Goal: Task Accomplishment & Management: Complete application form

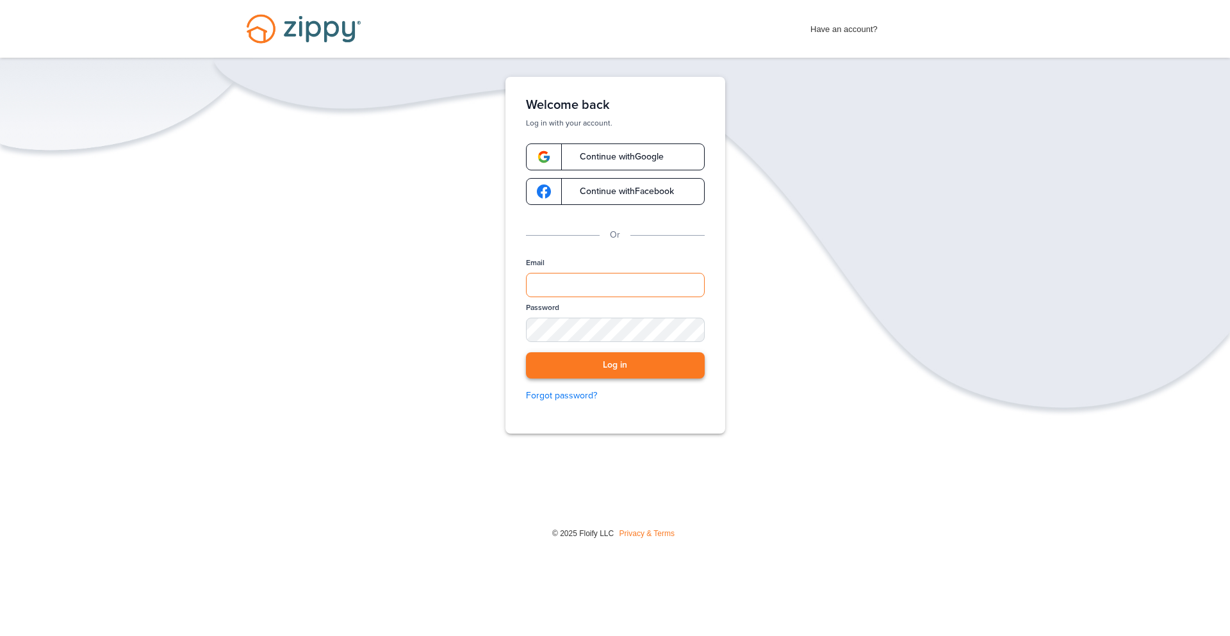
type input "**********"
click at [666, 371] on button "Log in" at bounding box center [615, 365] width 179 height 26
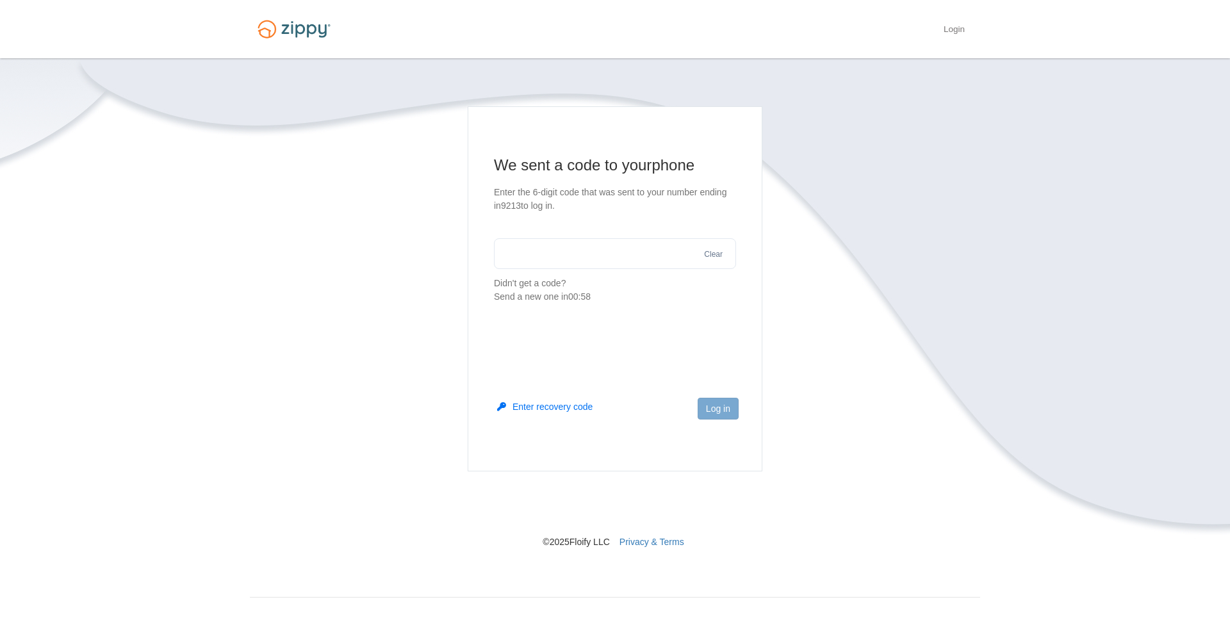
click at [592, 251] on input "text" at bounding box center [615, 253] width 242 height 31
type input "******"
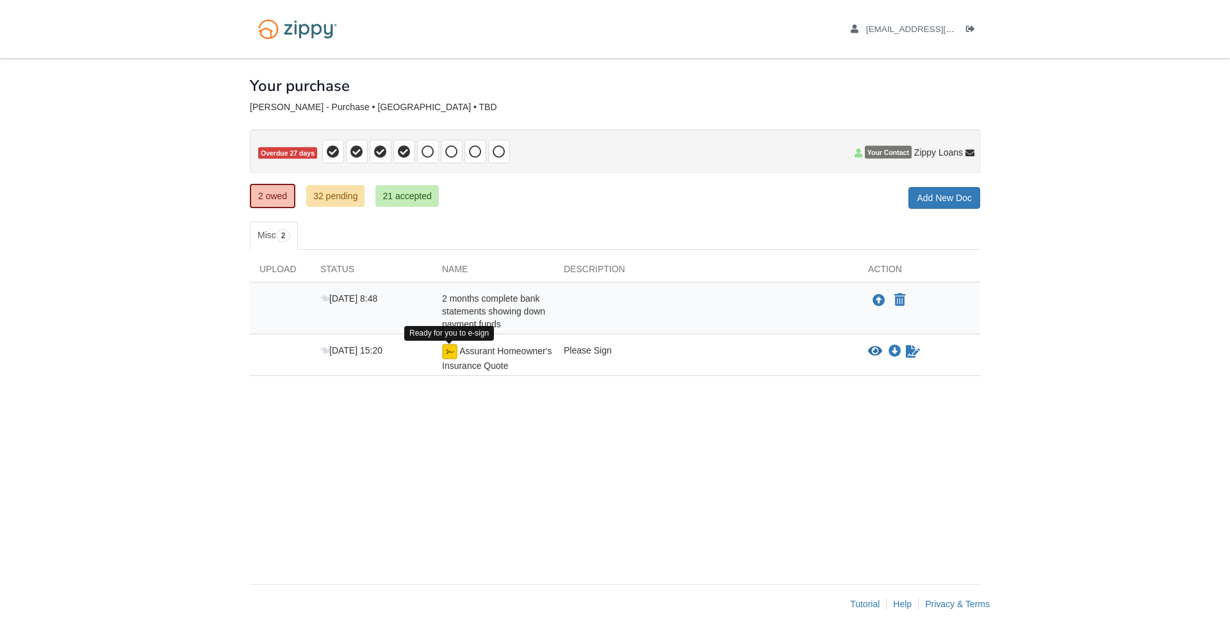
click at [453, 355] on img at bounding box center [449, 351] width 15 height 15
click at [452, 350] on img at bounding box center [449, 351] width 15 height 15
click at [911, 350] on icon "Sign Form" at bounding box center [913, 351] width 14 height 13
click at [445, 348] on img at bounding box center [449, 351] width 15 height 15
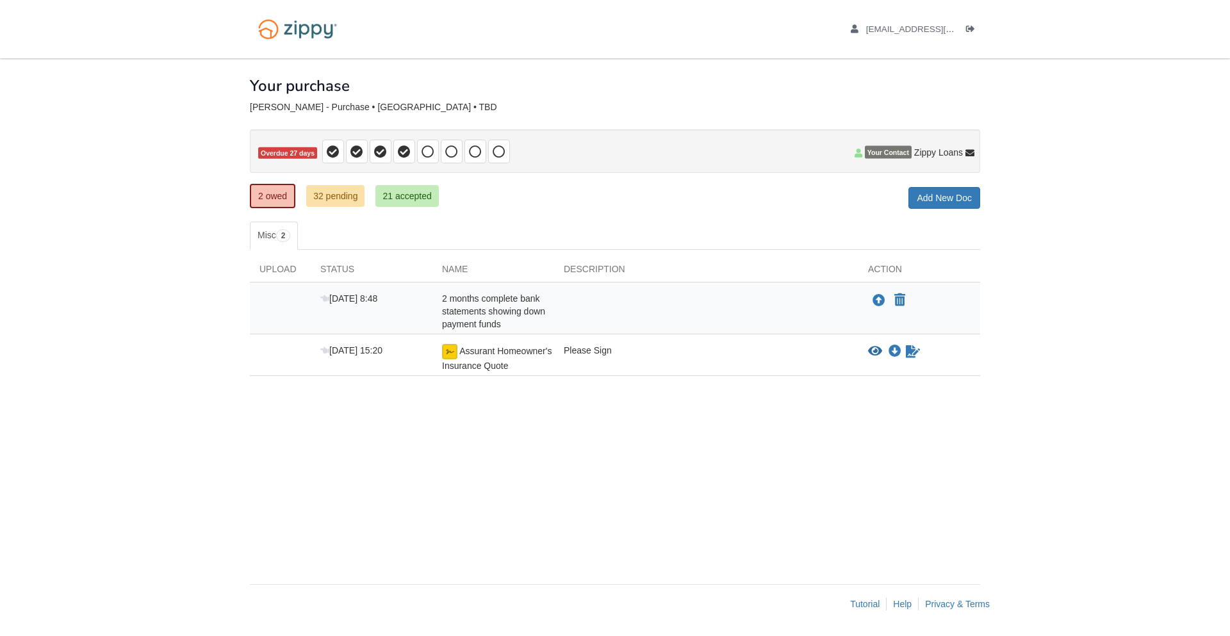
click at [446, 349] on img at bounding box center [449, 351] width 15 height 15
click at [450, 350] on img at bounding box center [449, 351] width 15 height 15
click at [876, 356] on icon "View Assurant Homeowner's Insurance Quote" at bounding box center [875, 351] width 14 height 13
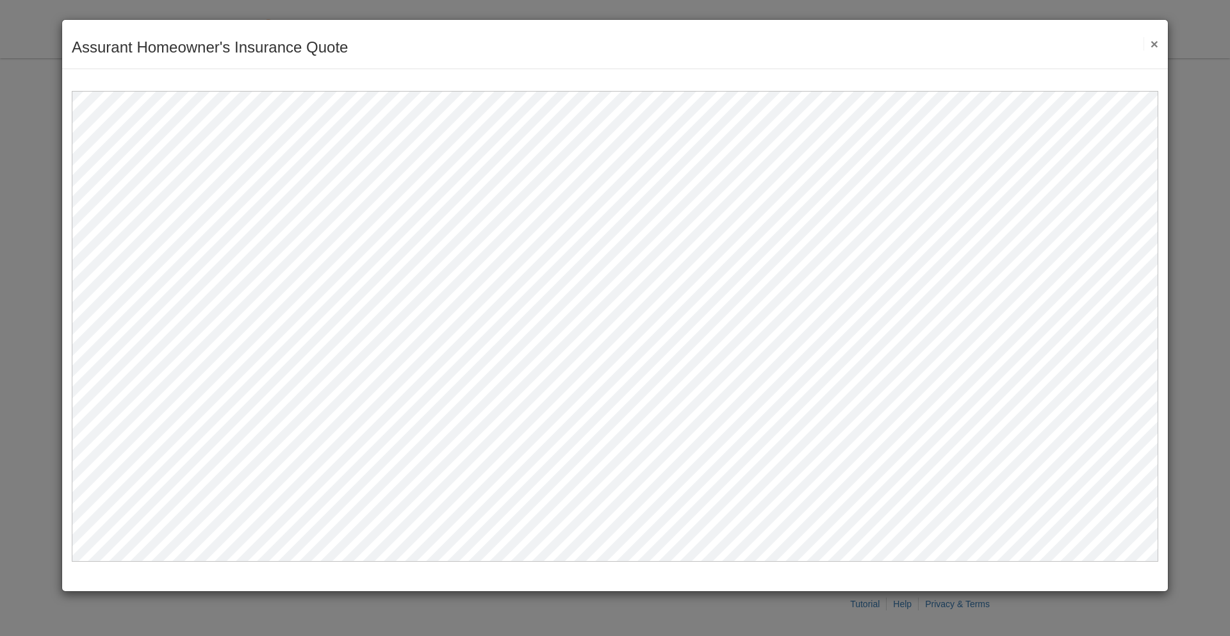
drag, startPoint x: 1229, startPoint y: 164, endPoint x: 1228, endPoint y: 234, distance: 70.5
click at [1228, 234] on div "Assurant Homeowner's Insurance Quote Save Cancel Previous Document Next Documen…" at bounding box center [615, 318] width 1230 height 636
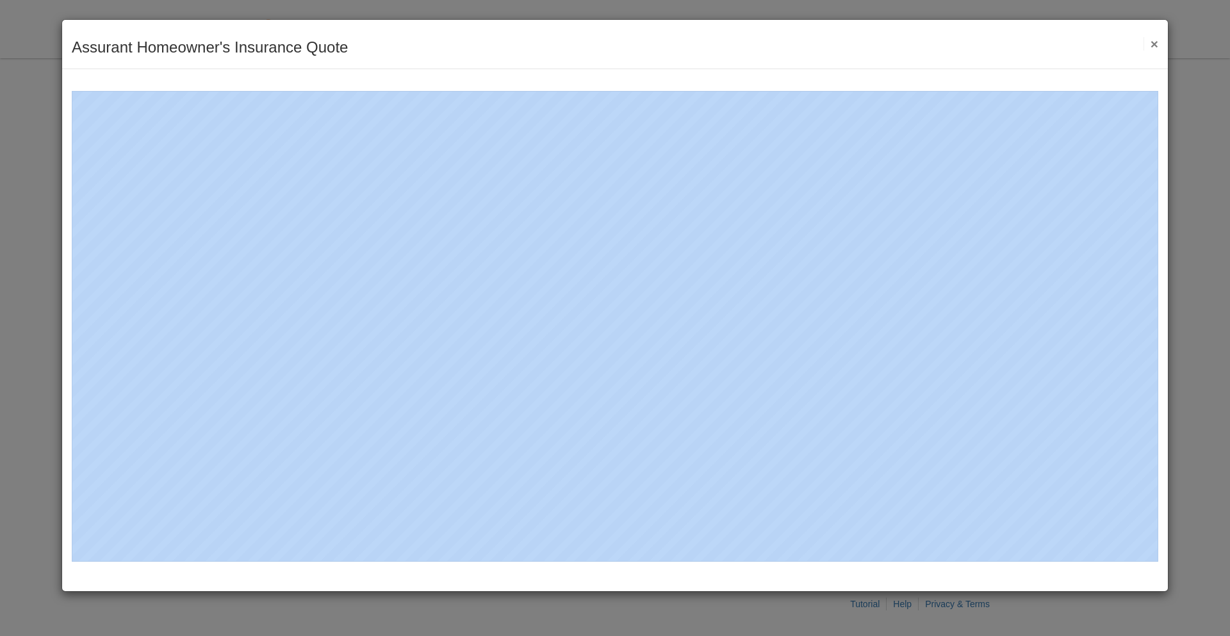
drag, startPoint x: 1229, startPoint y: 19, endPoint x: 1227, endPoint y: 92, distance: 73.7
click at [1227, 92] on div "Assurant Homeowner's Insurance Quote Save Cancel Previous Document Next Documen…" at bounding box center [615, 318] width 1230 height 636
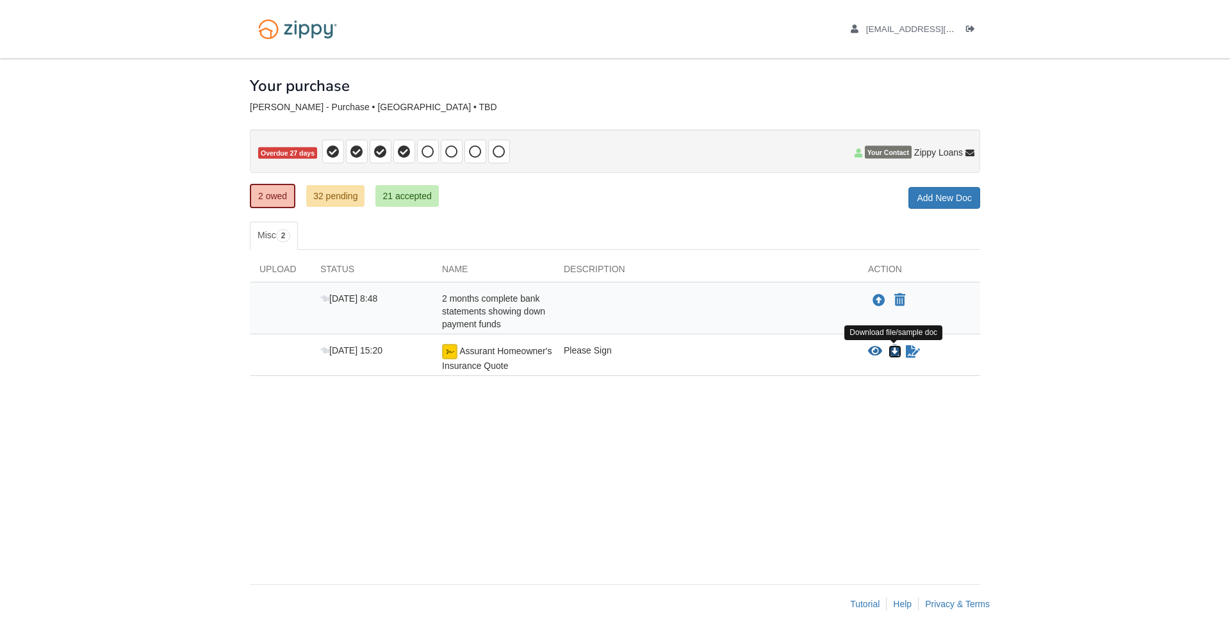
click at [892, 348] on icon "Download Assurant Homeowner's Insurance Quote" at bounding box center [894, 351] width 13 height 13
click at [881, 480] on div "× × × Pending Add Document Notice document will be included in the email sent t…" at bounding box center [615, 314] width 730 height 513
click at [912, 353] on icon "Waiting for your co-borrower to e-sign" at bounding box center [913, 351] width 14 height 13
click at [896, 354] on icon "Download Assurant Homeowner's Insurance Quote" at bounding box center [894, 351] width 13 height 13
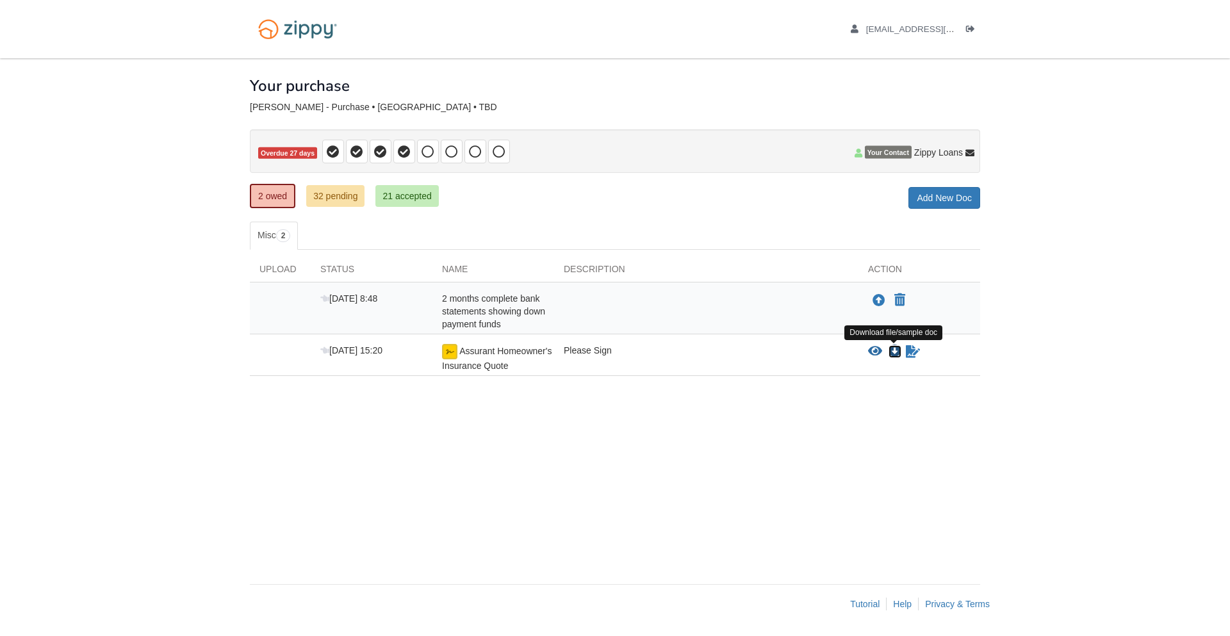
click at [892, 351] on icon "Download Assurant Homeowner's Insurance Quote" at bounding box center [894, 351] width 13 height 13
click at [449, 355] on img at bounding box center [449, 351] width 15 height 15
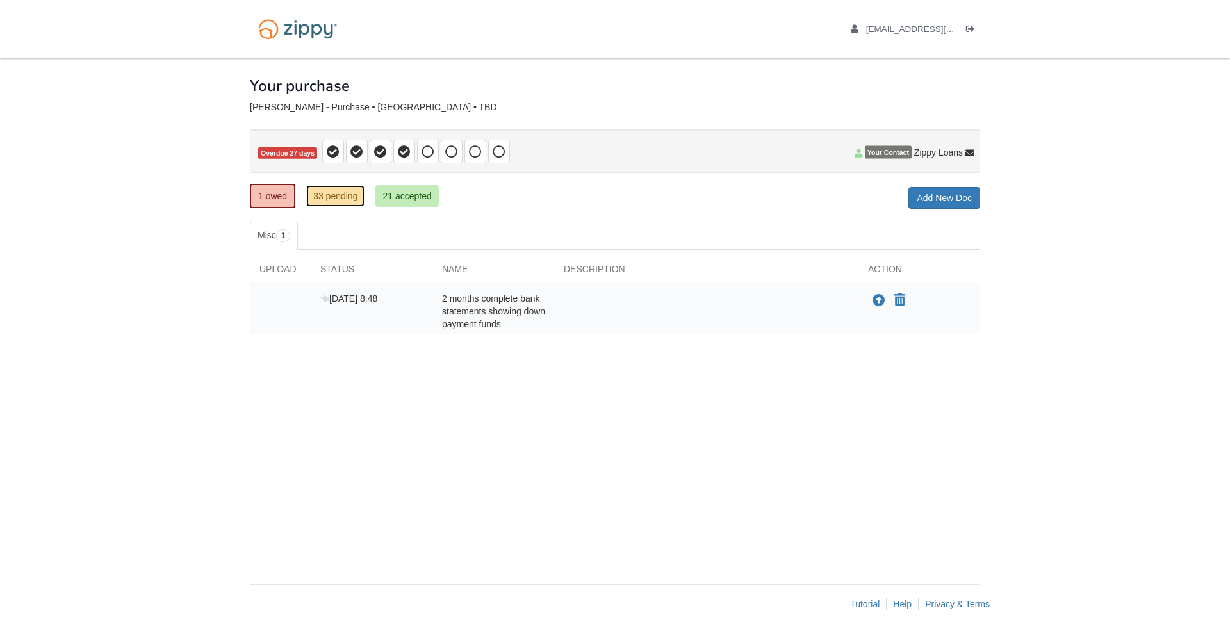
click at [334, 195] on link "33 pending" at bounding box center [335, 196] width 58 height 22
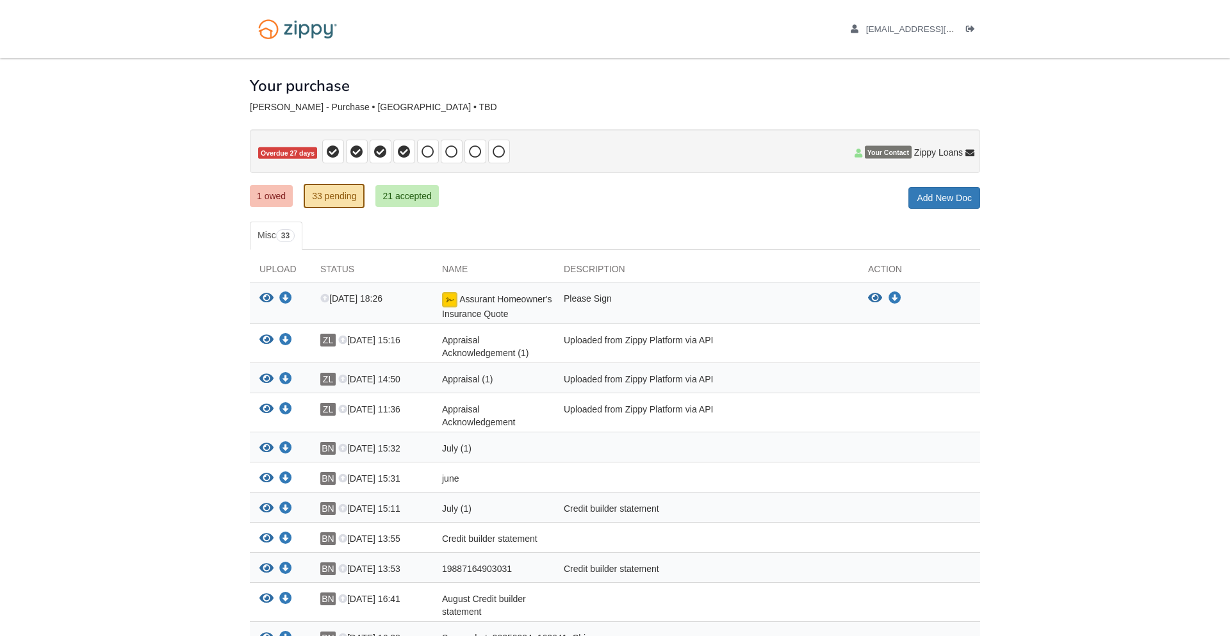
click at [736, 441] on div "View your document Download your document BN [DATE] 15:32 July (1)" at bounding box center [615, 447] width 730 height 30
click at [874, 297] on icon "View Assurant Homeowner's Insurance Quote" at bounding box center [875, 298] width 14 height 13
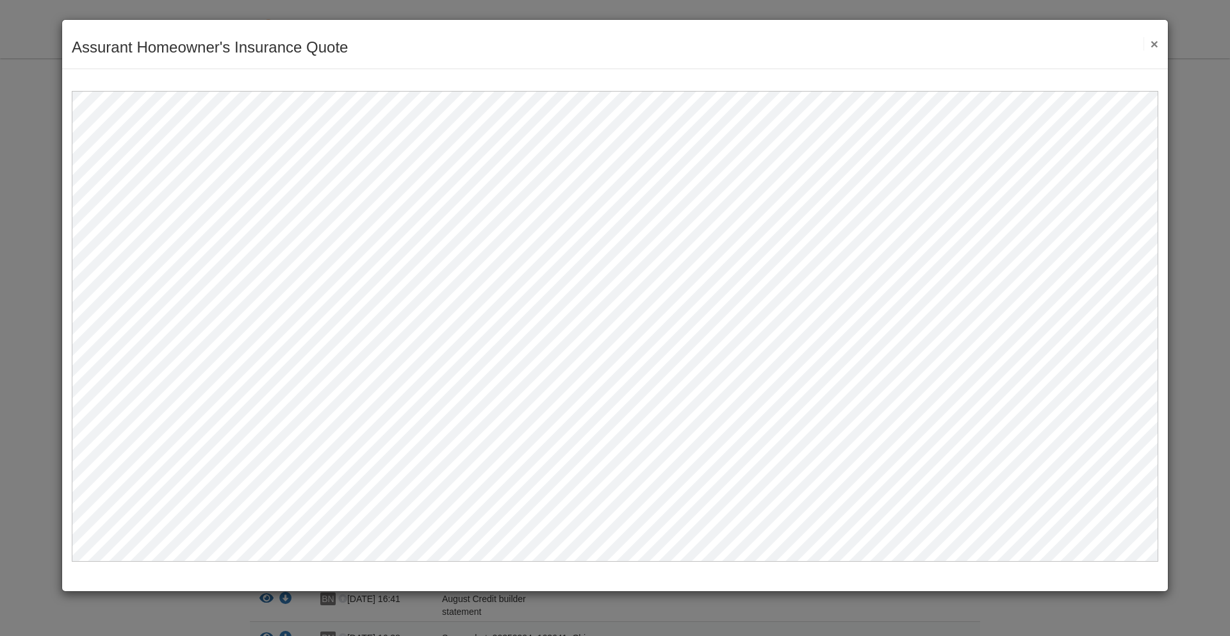
drag, startPoint x: 1159, startPoint y: 131, endPoint x: 1166, endPoint y: 142, distance: 13.5
click at [1166, 142] on div at bounding box center [615, 315] width 1106 height 493
drag, startPoint x: 1161, startPoint y: 190, endPoint x: 1166, endPoint y: 259, distance: 68.7
click at [1166, 259] on div at bounding box center [615, 315] width 1106 height 493
drag, startPoint x: 1162, startPoint y: 143, endPoint x: 1163, endPoint y: 161, distance: 17.9
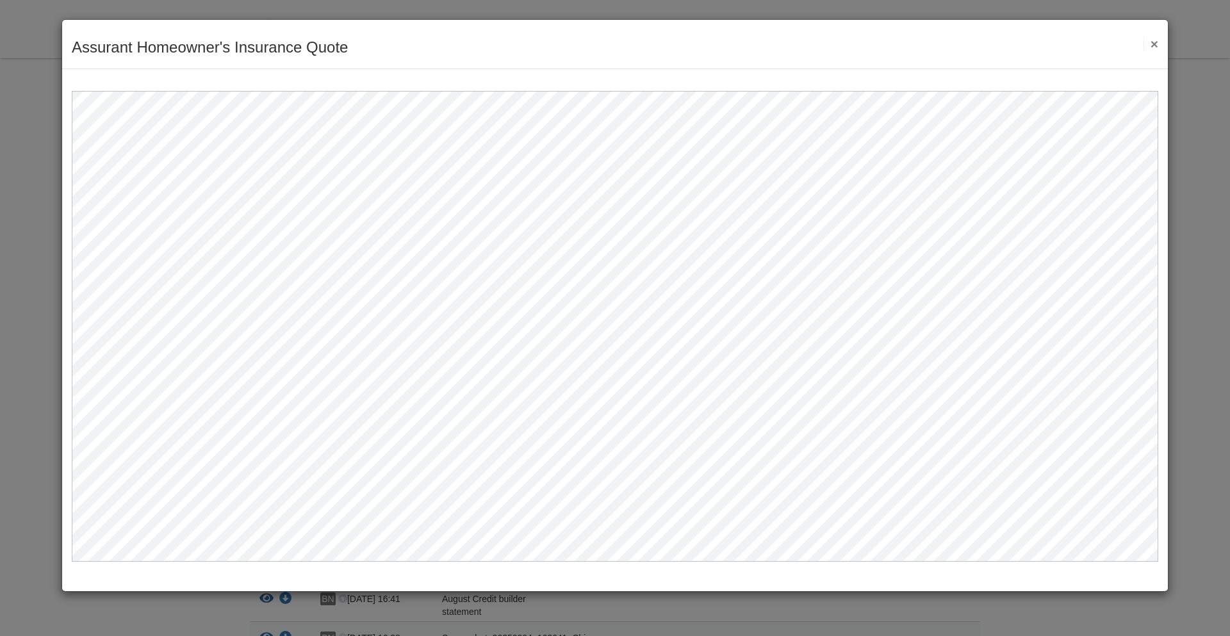
click at [1163, 161] on div at bounding box center [615, 315] width 1106 height 493
drag, startPoint x: 306, startPoint y: 635, endPoint x: 282, endPoint y: 635, distance: 24.3
click at [282, 635] on div "Assurant Homeowner's Insurance Quote Save Cancel Previous Document Next Documen…" at bounding box center [615, 318] width 1230 height 636
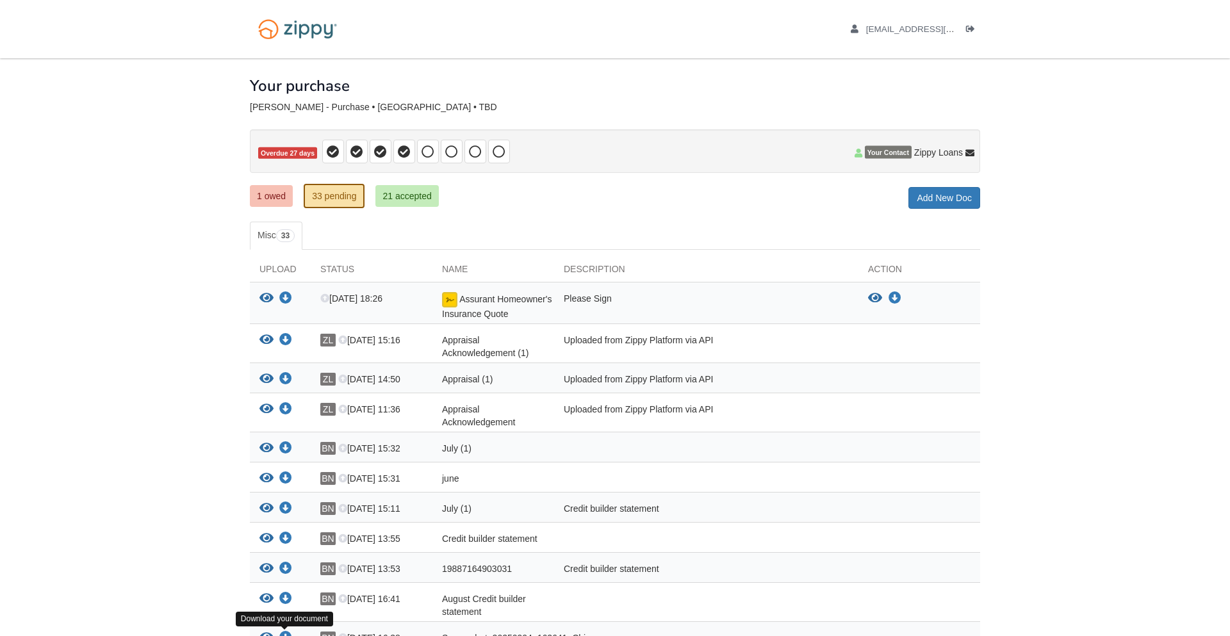
click at [868, 292] on button "View blank/sample document View blank/sample document" at bounding box center [875, 298] width 14 height 13
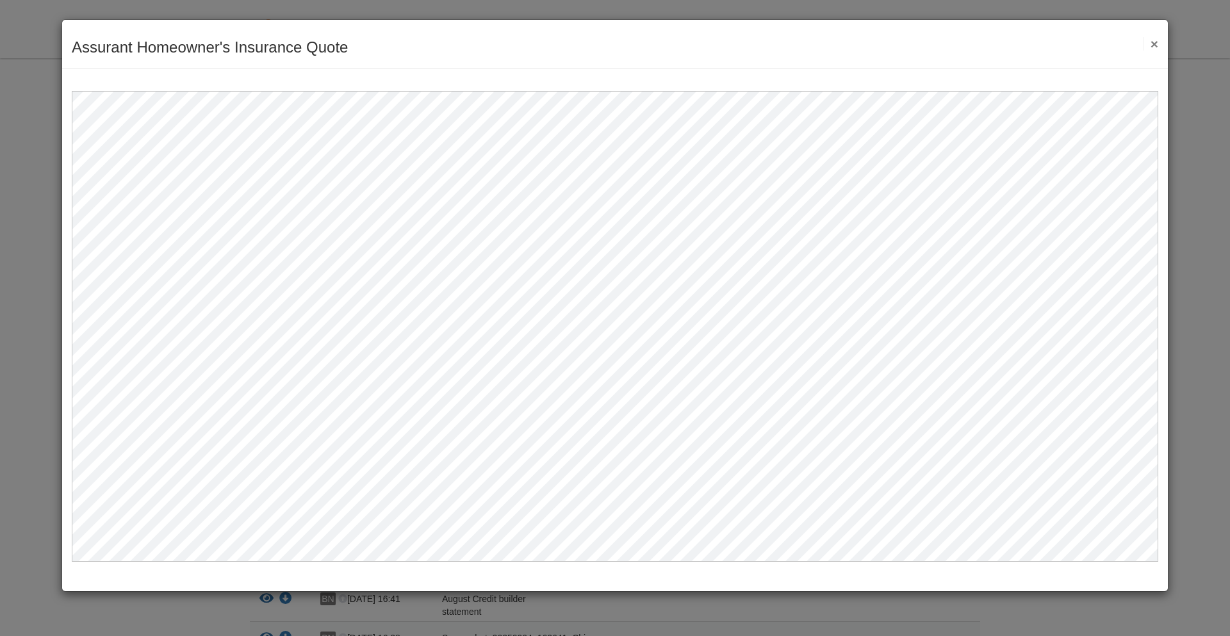
click at [1164, 203] on div at bounding box center [615, 315] width 1106 height 493
drag, startPoint x: 1164, startPoint y: 456, endPoint x: 1170, endPoint y: 515, distance: 59.2
click at [1170, 515] on div "Assurant Homeowner's Insurance Quote Save Cancel Previous Document Next Documen…" at bounding box center [615, 318] width 1230 height 636
drag, startPoint x: 1163, startPoint y: 110, endPoint x: 1167, endPoint y: 139, distance: 29.8
click at [1167, 139] on div at bounding box center [615, 315] width 1106 height 493
